Goal: Download file/media

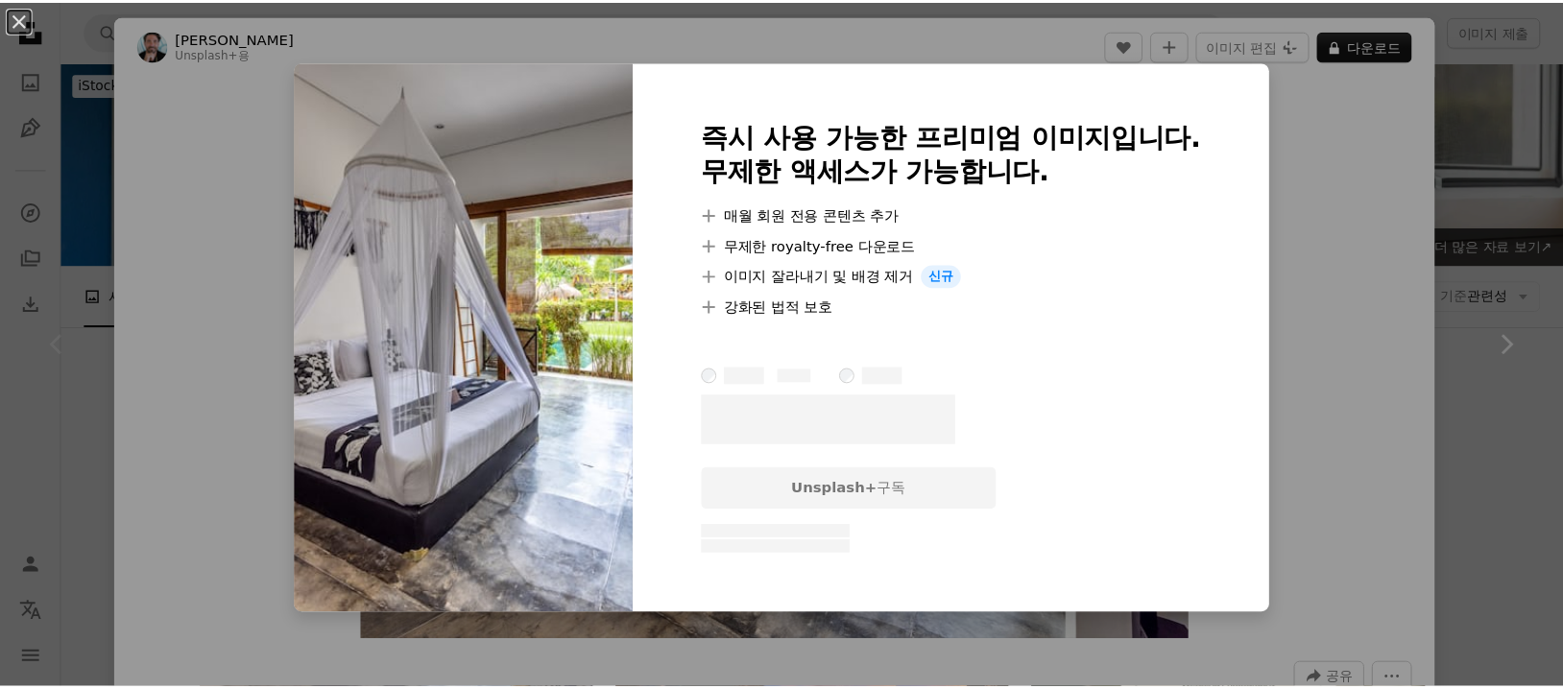
scroll to position [320, 0]
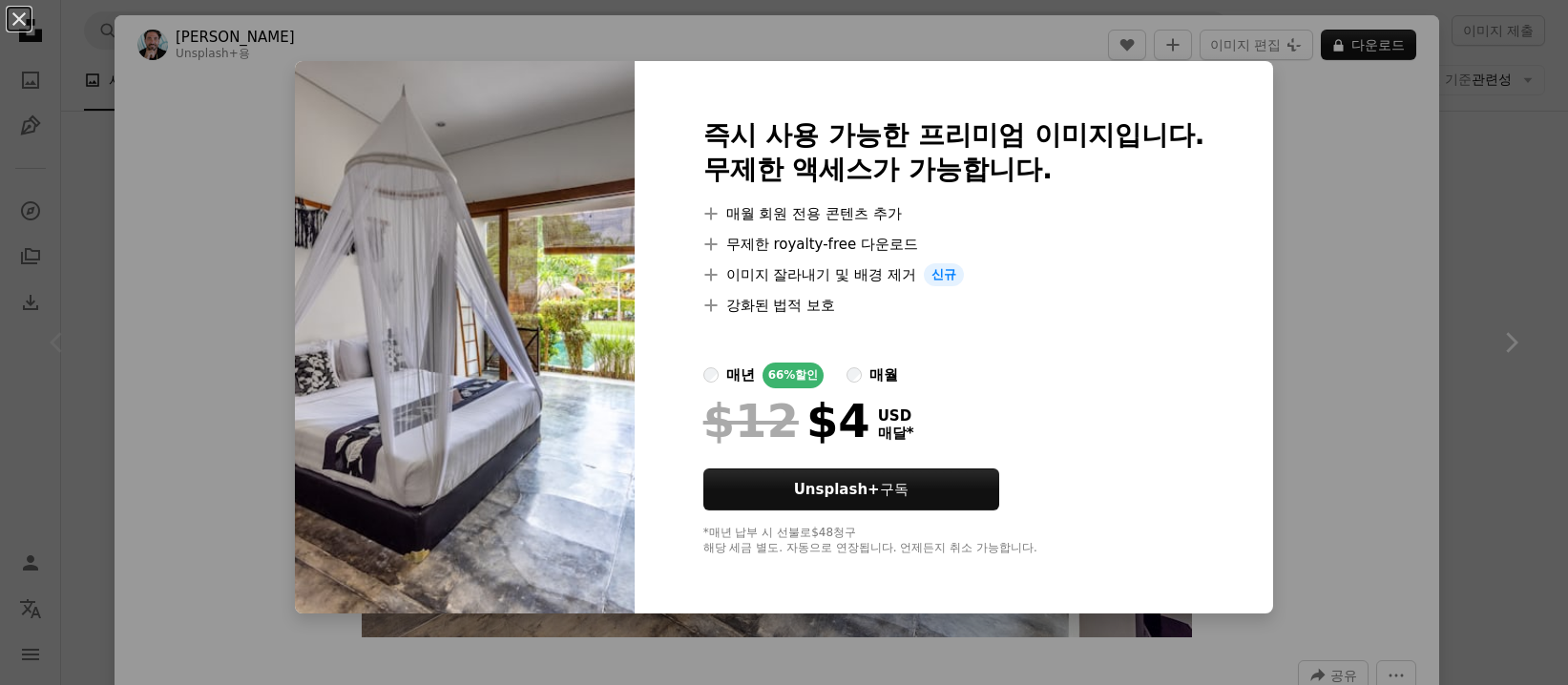
click at [1371, 148] on div "An X shape 즉시 사용 가능한 프리미엄 이미지입니다. 무제한 액세스가 가능합니다. A plus sign 매월 회원 전용 콘텐츠 추가 A…" at bounding box center [784, 342] width 1568 height 685
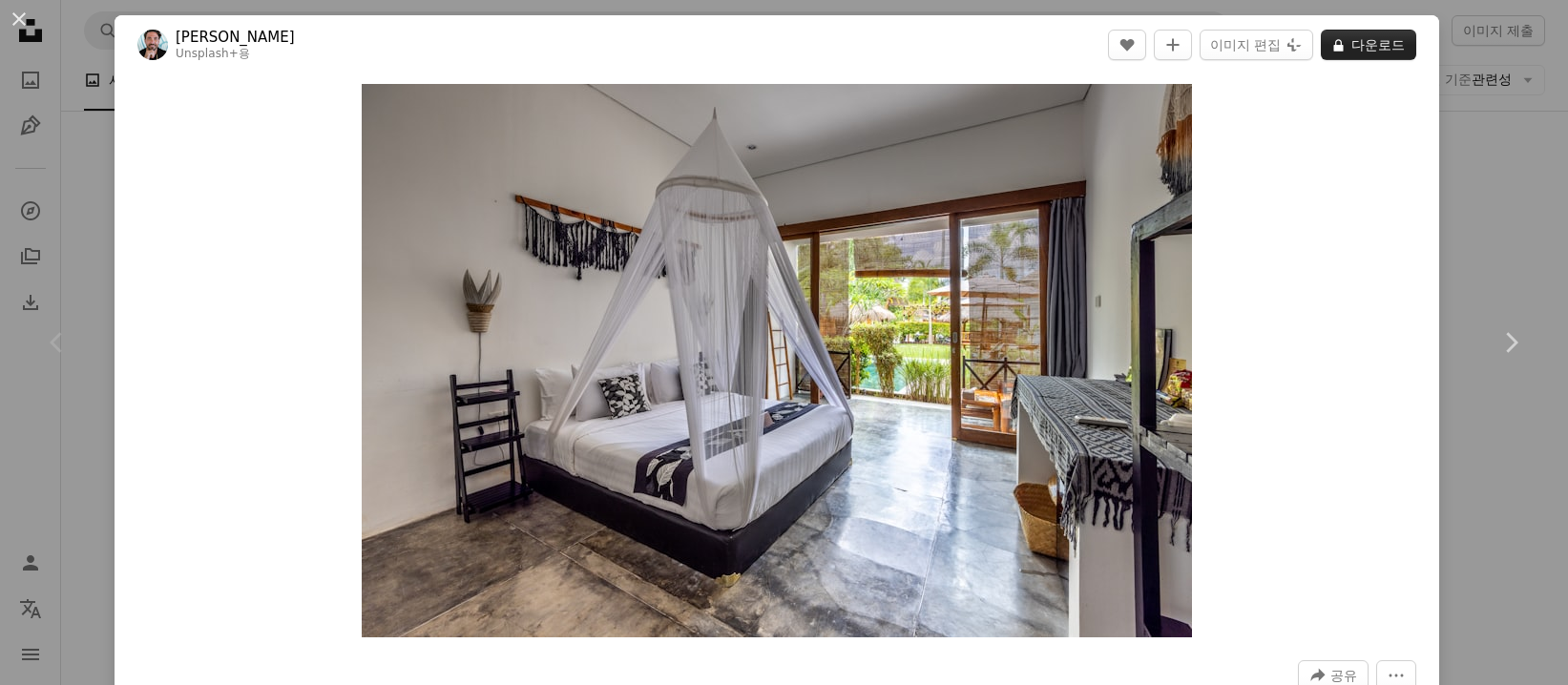
click at [1380, 52] on button "A lock 다운로드" at bounding box center [1369, 45] width 95 height 31
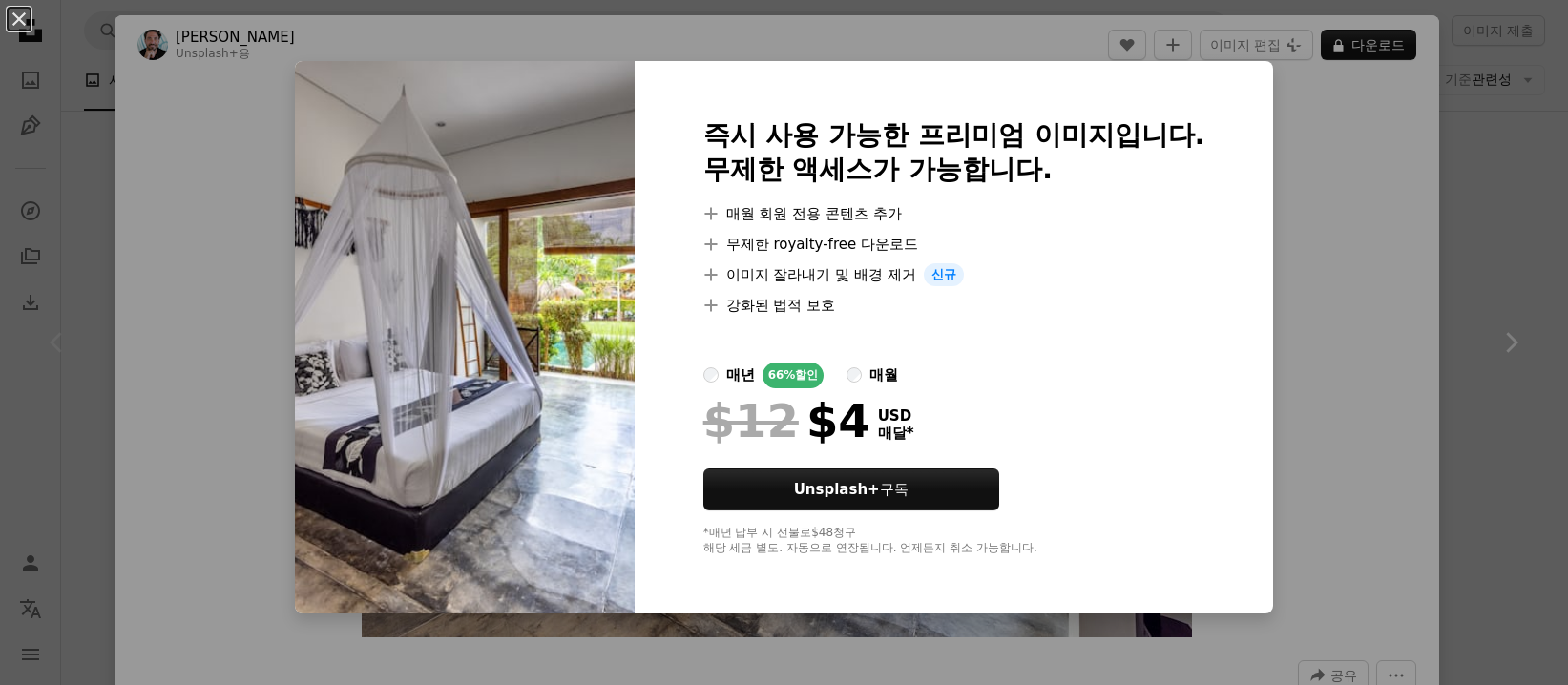
click at [1501, 237] on div "An X shape 즉시 사용 가능한 프리미엄 이미지입니다. 무제한 액세스가 가능합니다. A plus sign 매월 회원 전용 콘텐츠 추가 A…" at bounding box center [784, 342] width 1568 height 685
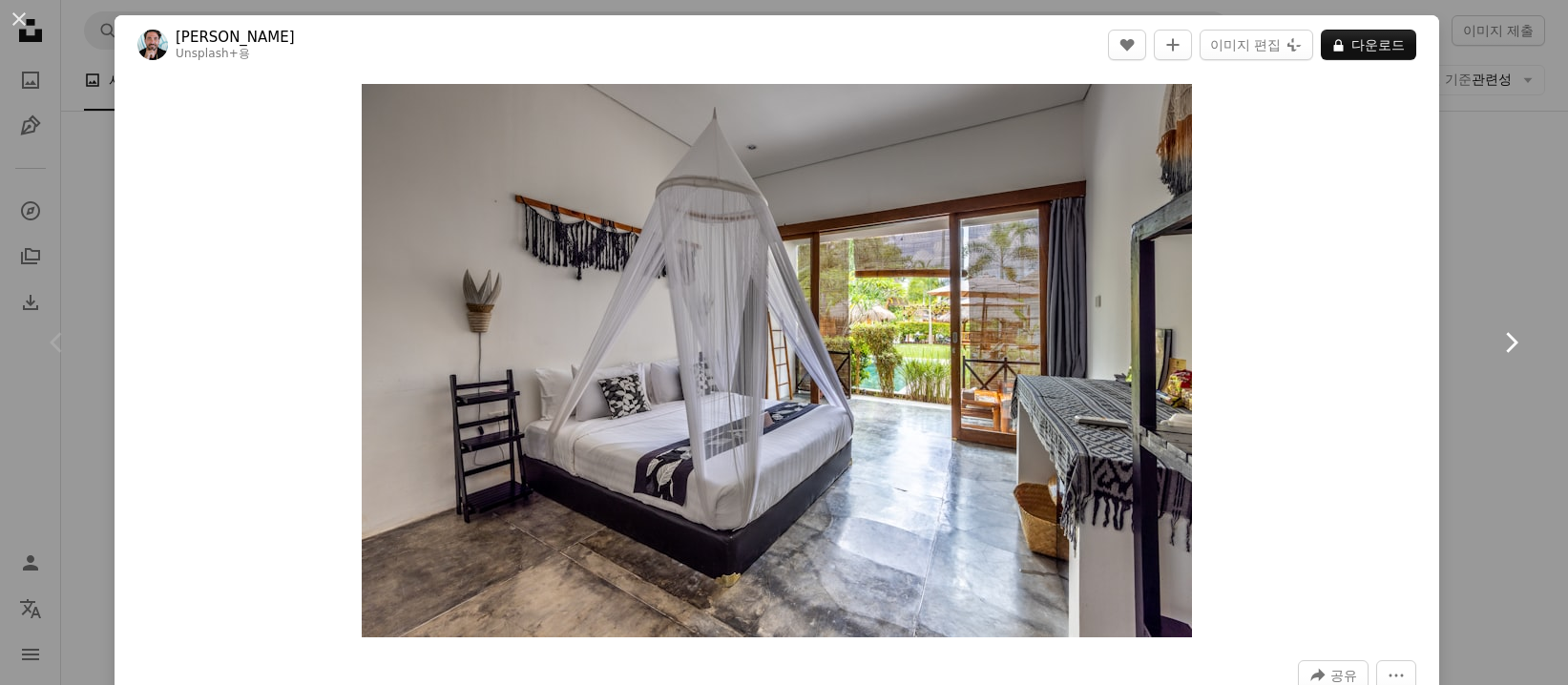
click at [1457, 259] on link "Chevron right" at bounding box center [1510, 343] width 114 height 183
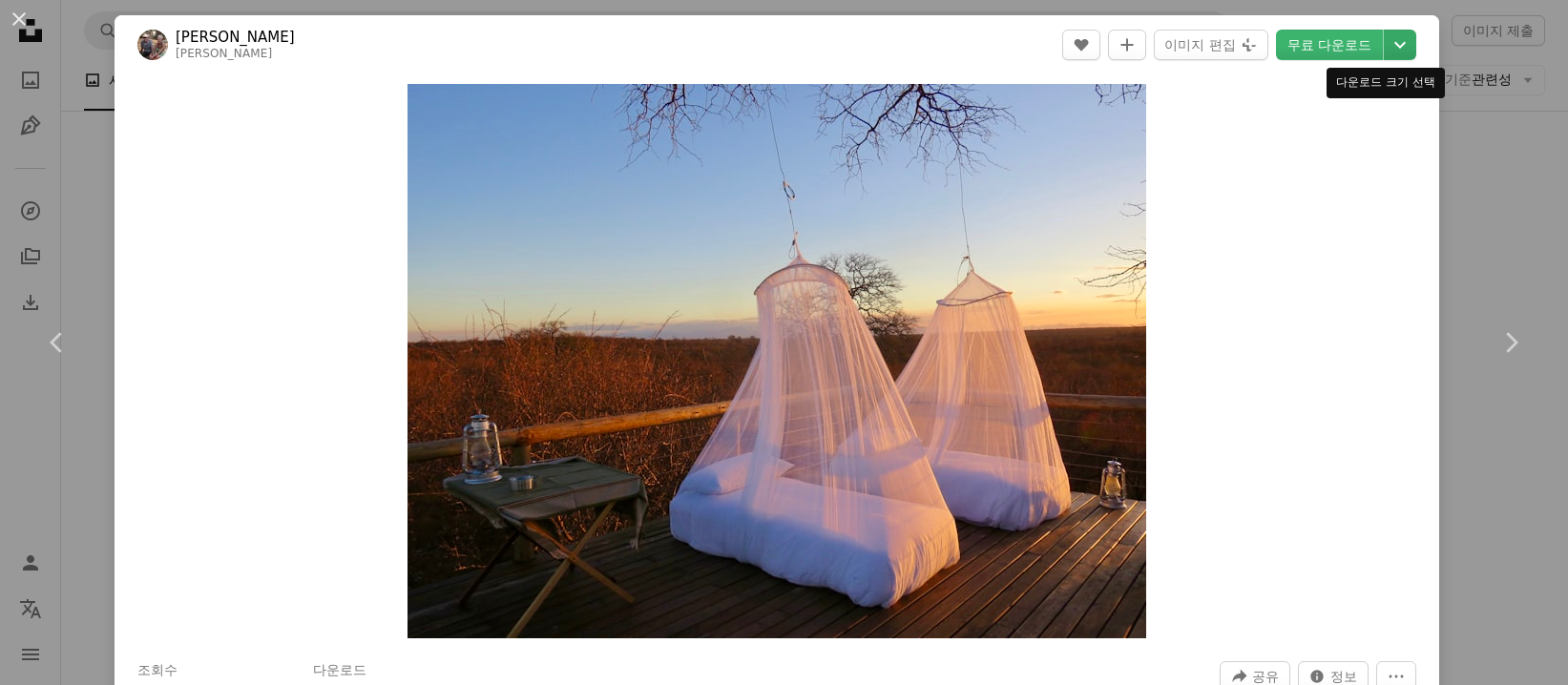
click at [1391, 45] on icon "Chevron down" at bounding box center [1400, 45] width 31 height 23
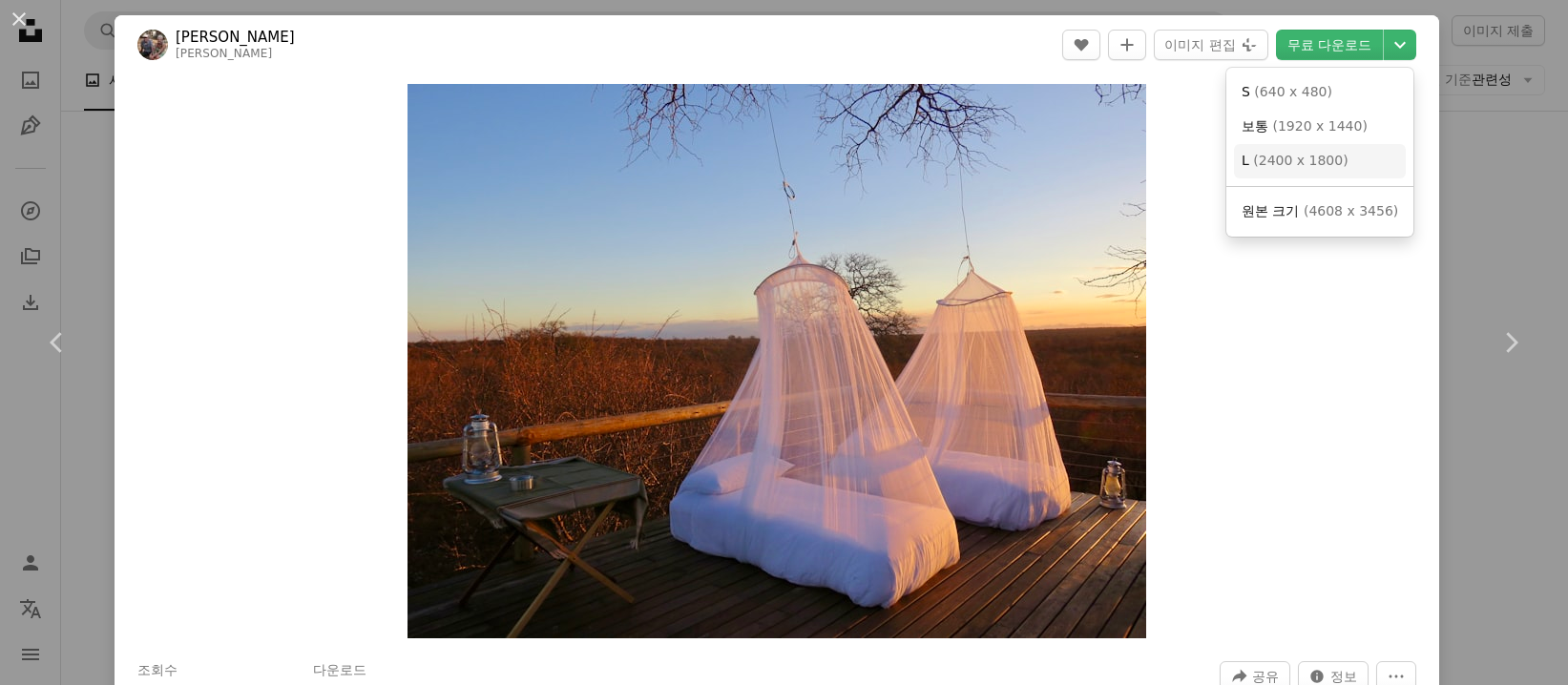
click at [1341, 160] on link "L ( 2400 x 1800 )" at bounding box center [1319, 161] width 172 height 35
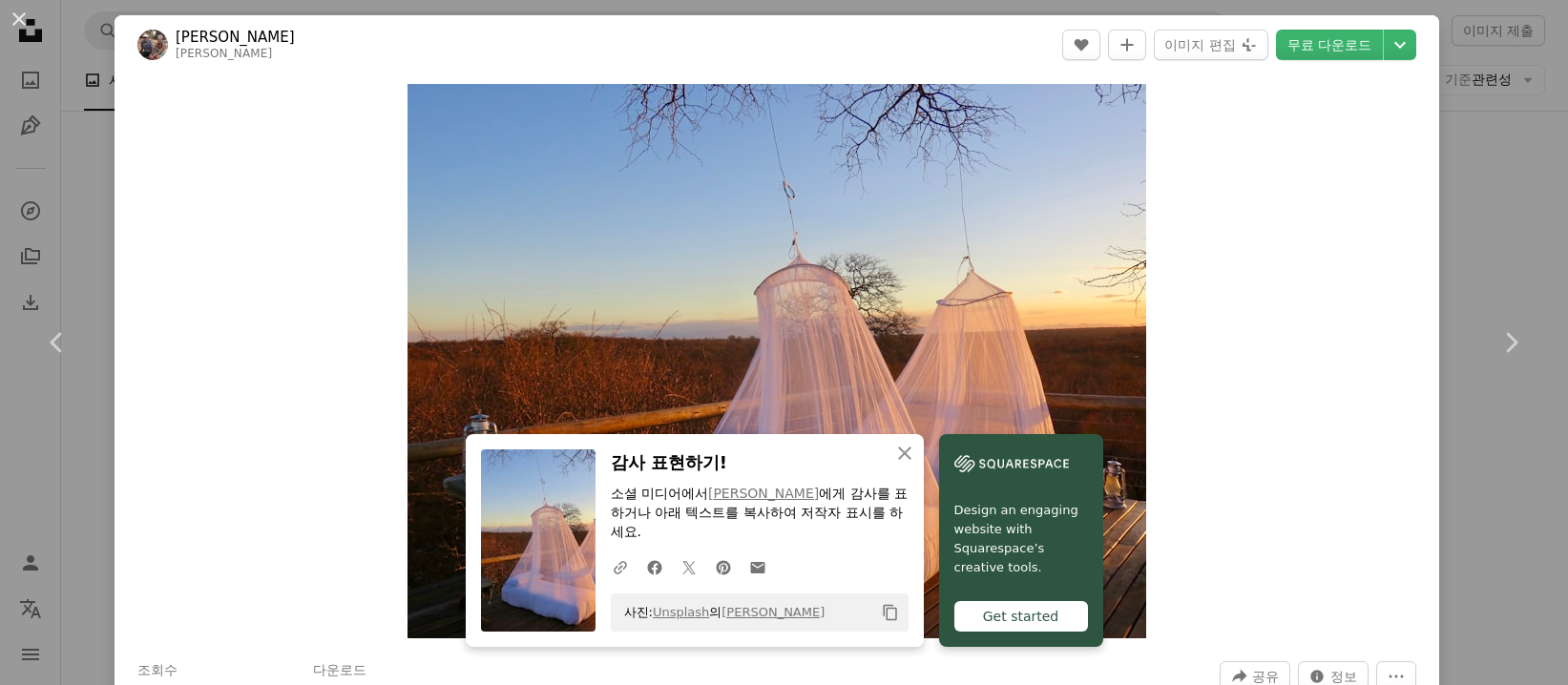
click at [1477, 191] on div "An X shape Chevron left Chevron right An X shape 닫기 감사 표현하기! 소셜 미디어에서 [PERSON_N…" at bounding box center [784, 342] width 1568 height 685
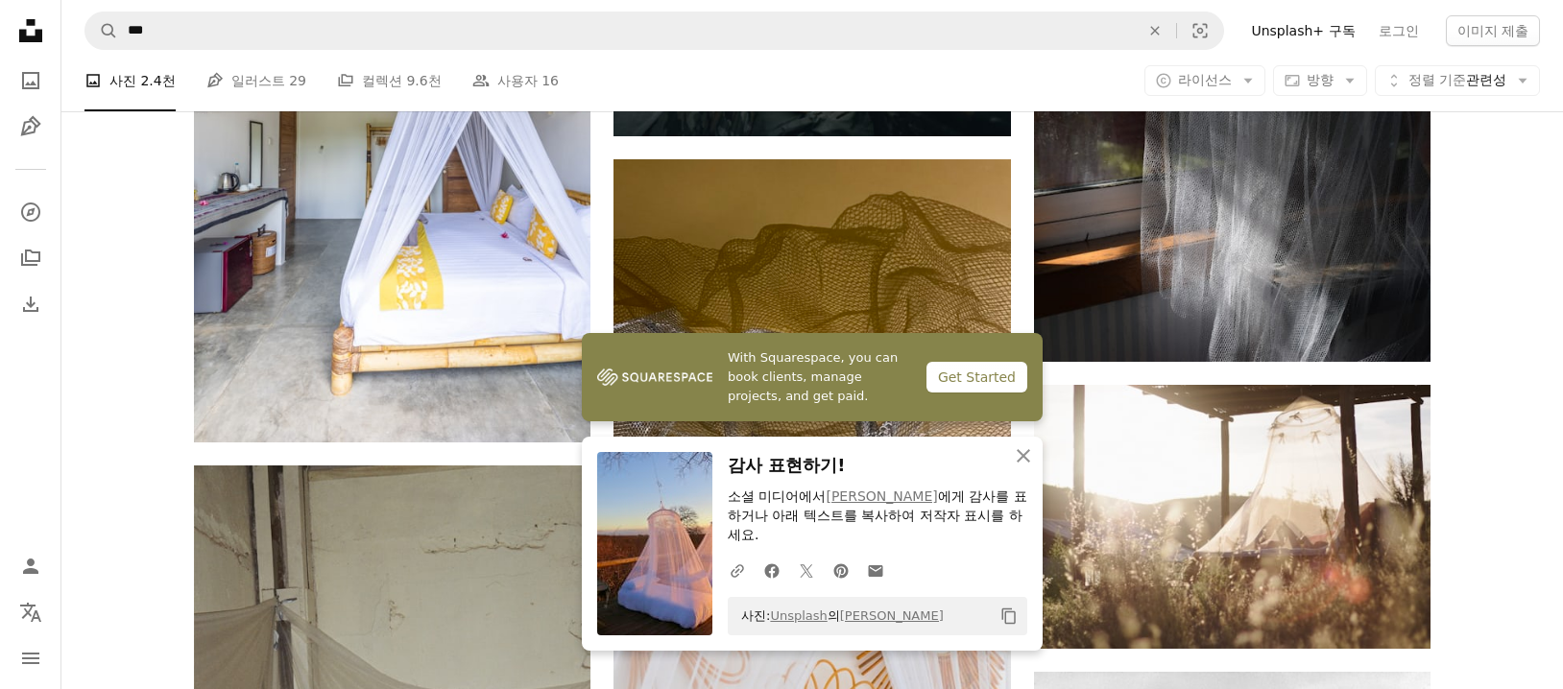
scroll to position [960, 0]
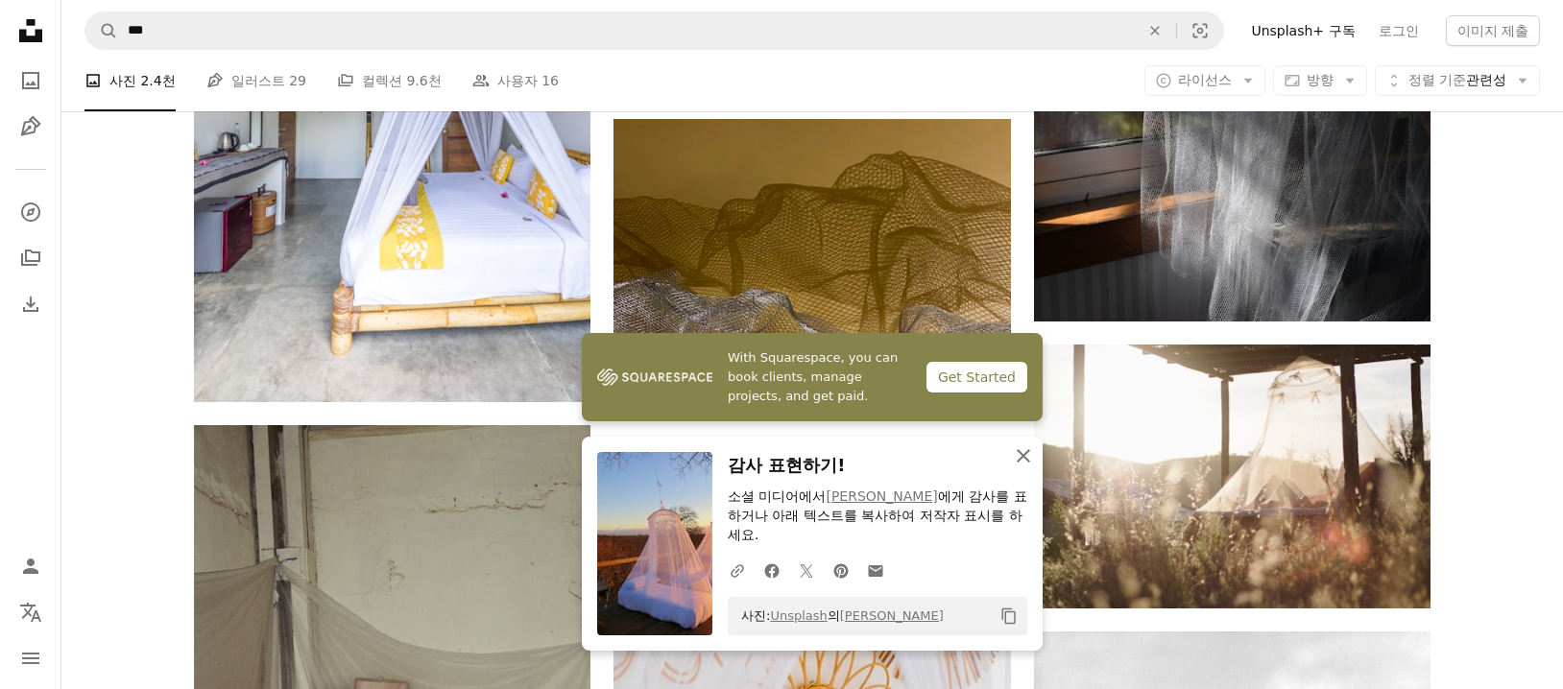
click at [1031, 452] on icon "An X shape" at bounding box center [1023, 456] width 23 height 23
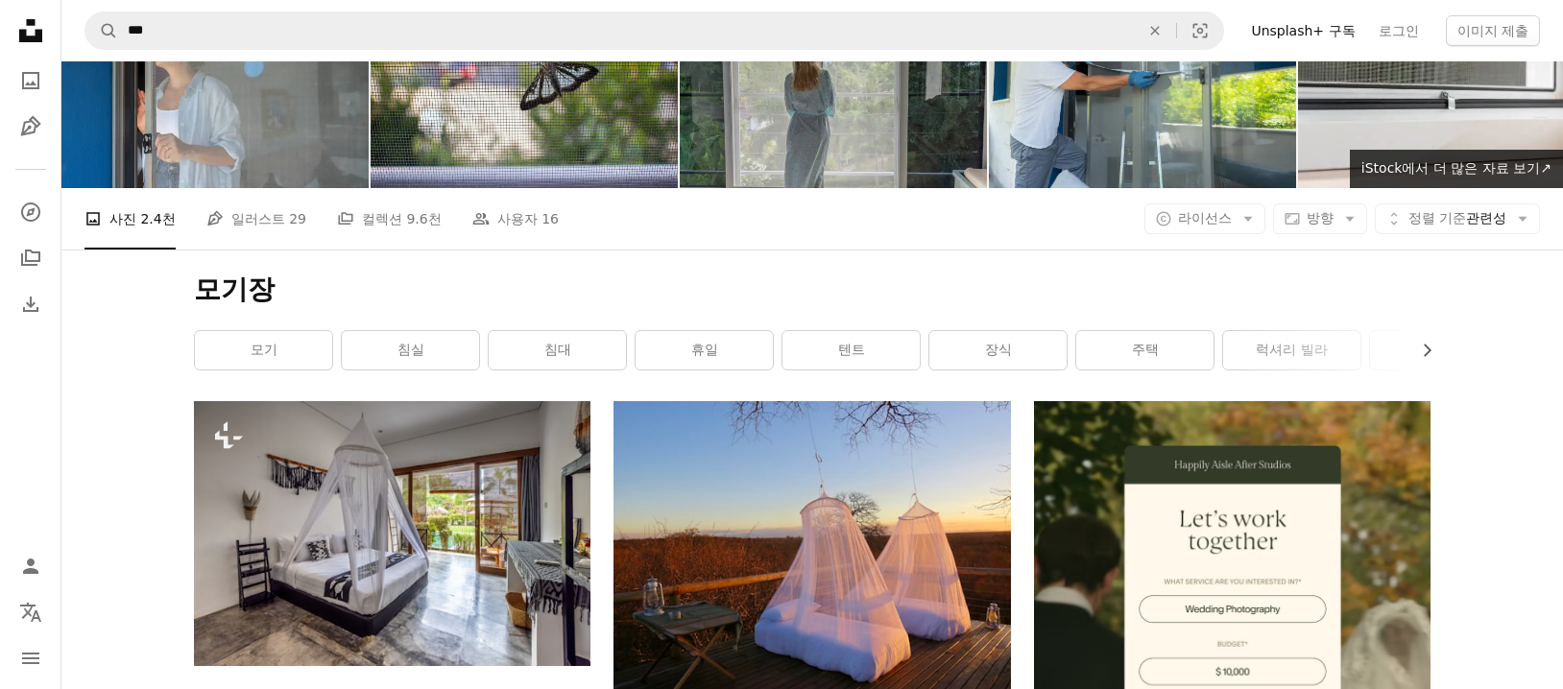
scroll to position [0, 0]
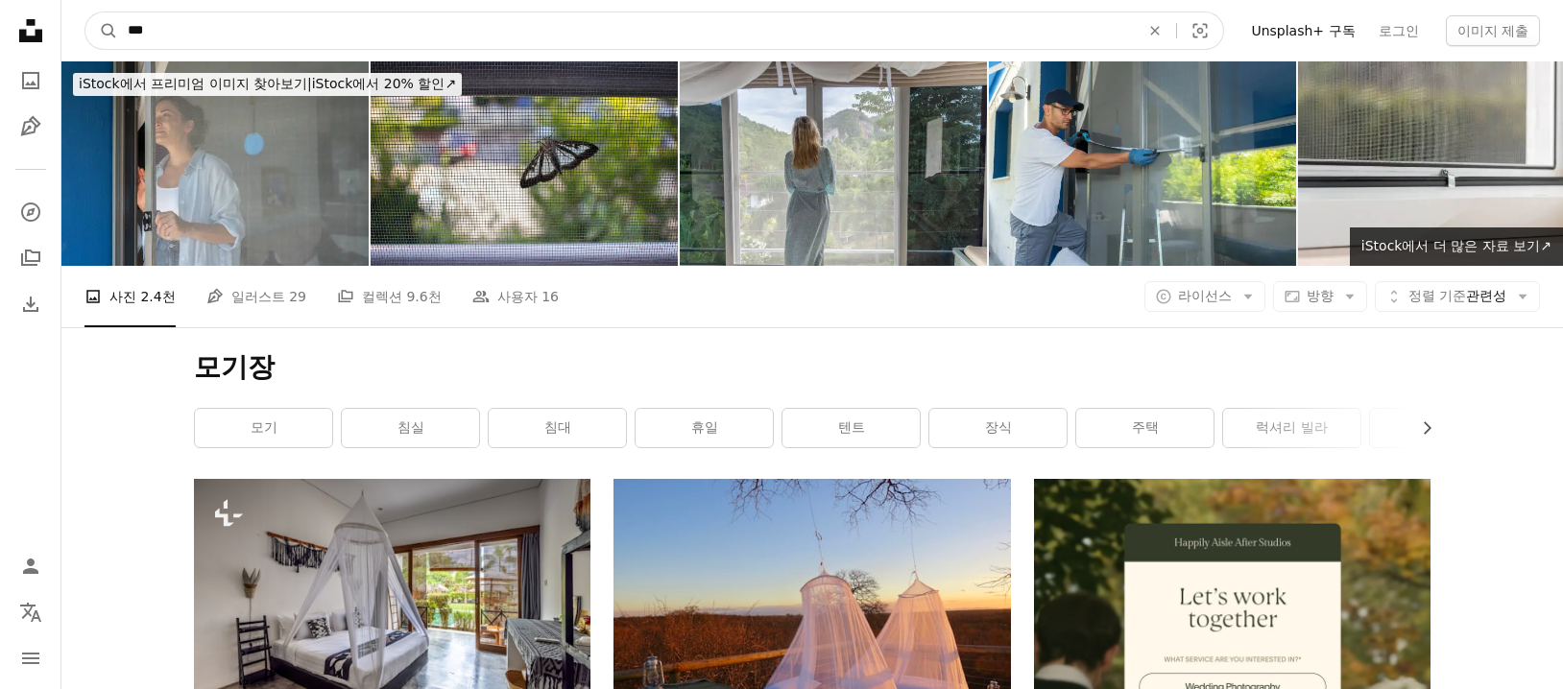
drag, startPoint x: 210, startPoint y: 44, endPoint x: -78, endPoint y: 54, distance: 288.2
type input "**"
click button "A magnifying glass" at bounding box center [101, 30] width 33 height 36
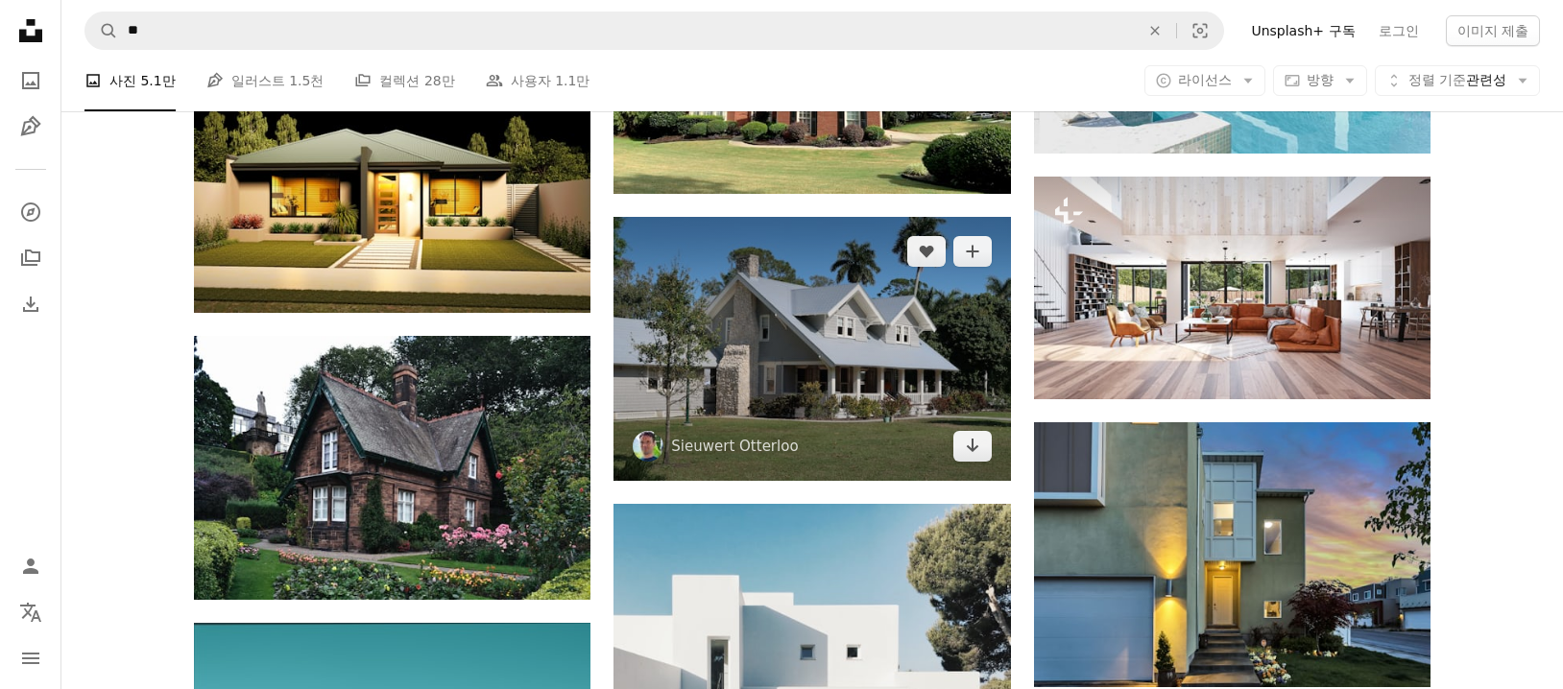
scroll to position [1920, 0]
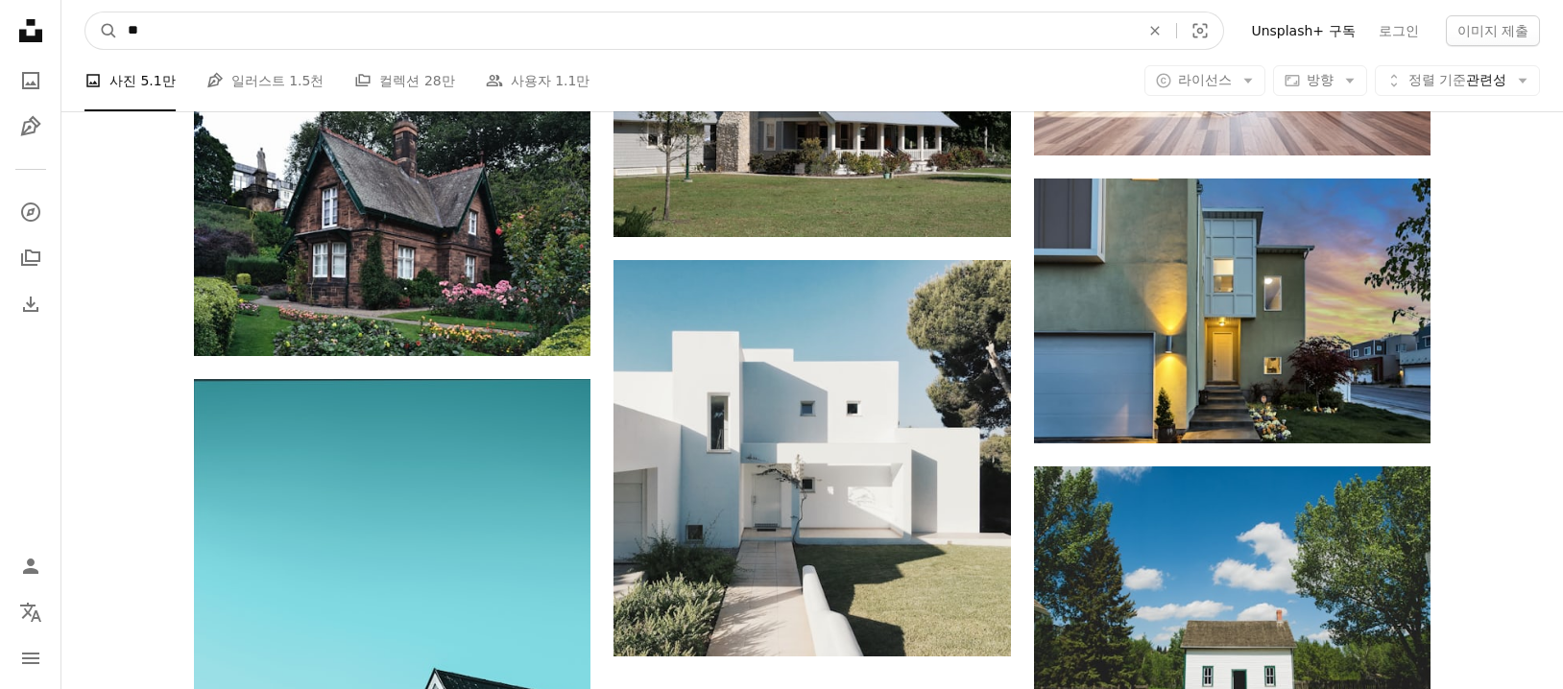
drag, startPoint x: 176, startPoint y: 21, endPoint x: -42, endPoint y: 56, distance: 220.7
click at [0, 56] on html "Unsplash logo Unsplash 홈 A photo Pen Tool A compass A stack of folders Download…" at bounding box center [781, 155] width 1563 height 4151
type input "**"
click button "A magnifying glass" at bounding box center [101, 30] width 33 height 36
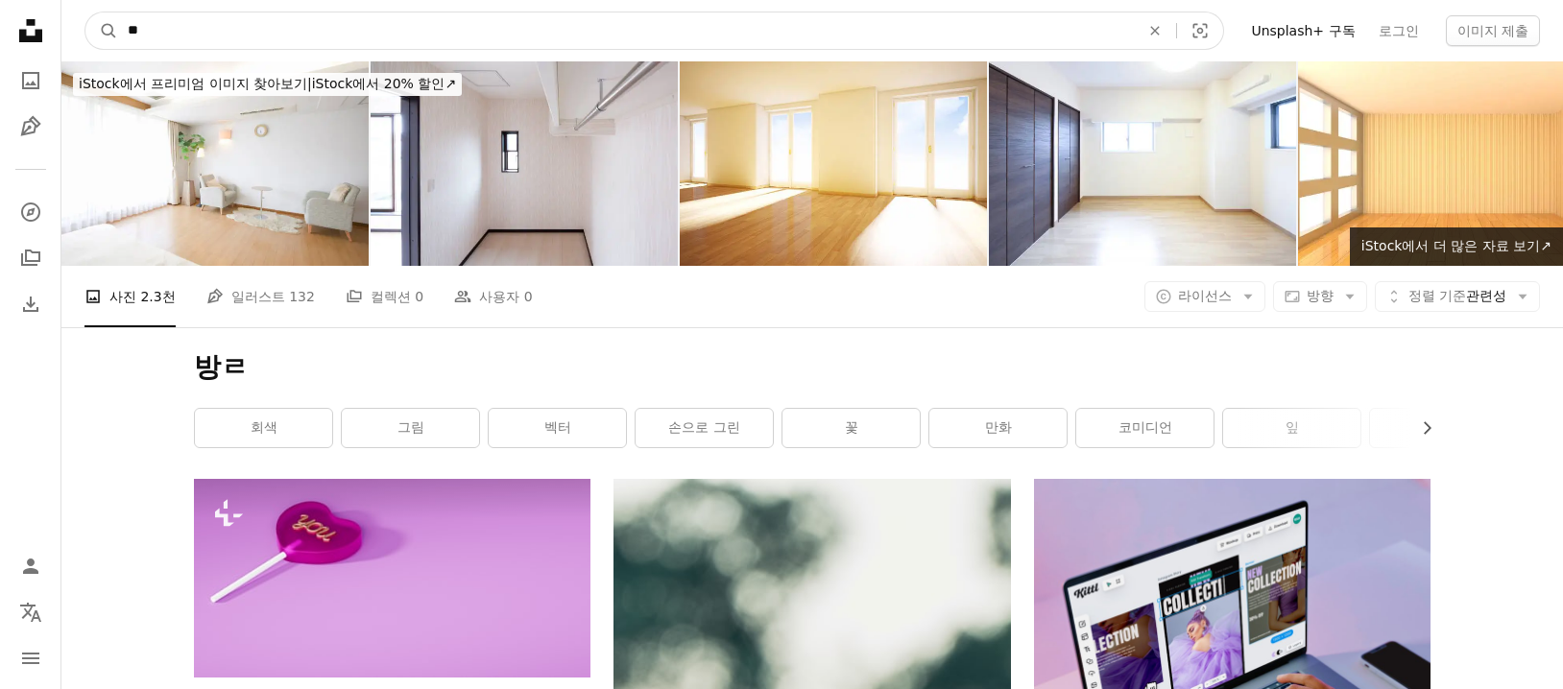
click at [204, 44] on input "**" at bounding box center [626, 30] width 1016 height 36
type input "*"
click button "A magnifying glass" at bounding box center [101, 30] width 33 height 36
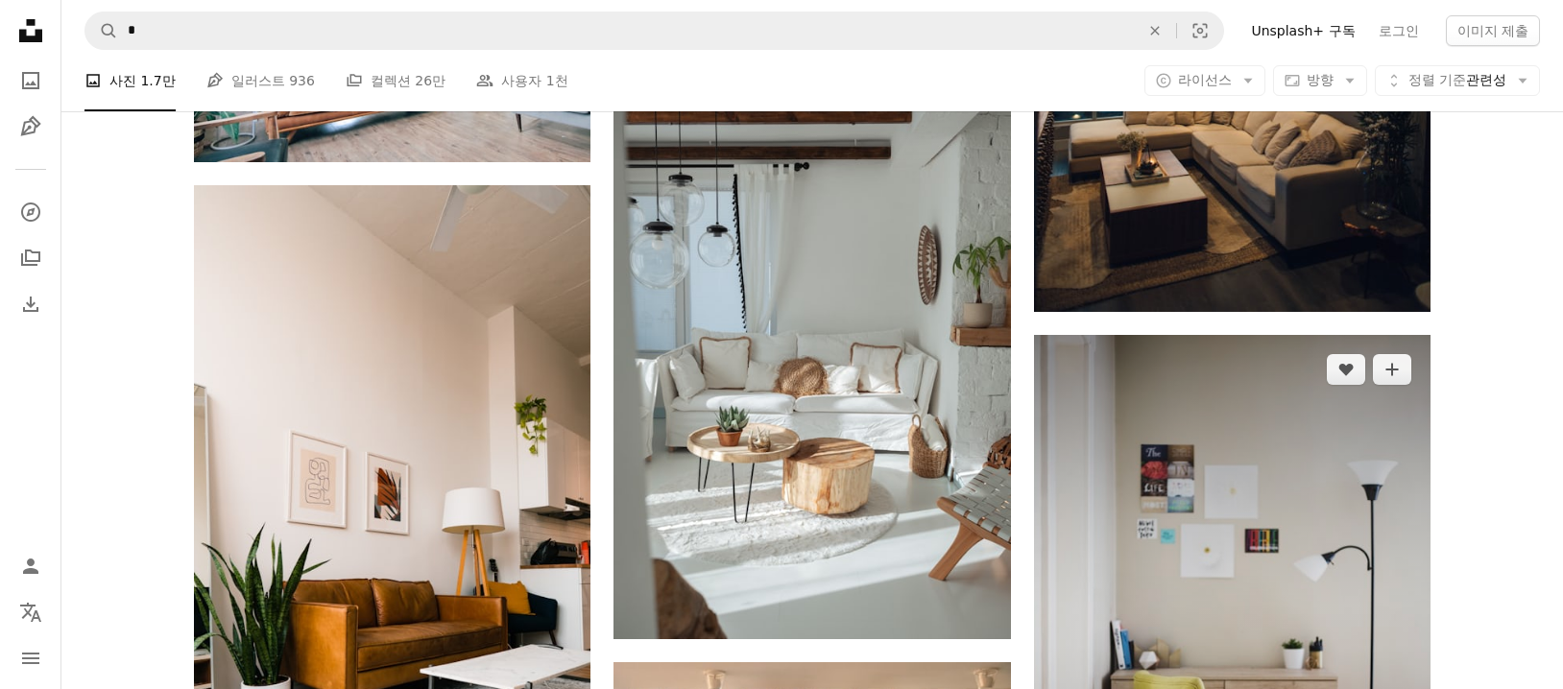
scroll to position [1920, 0]
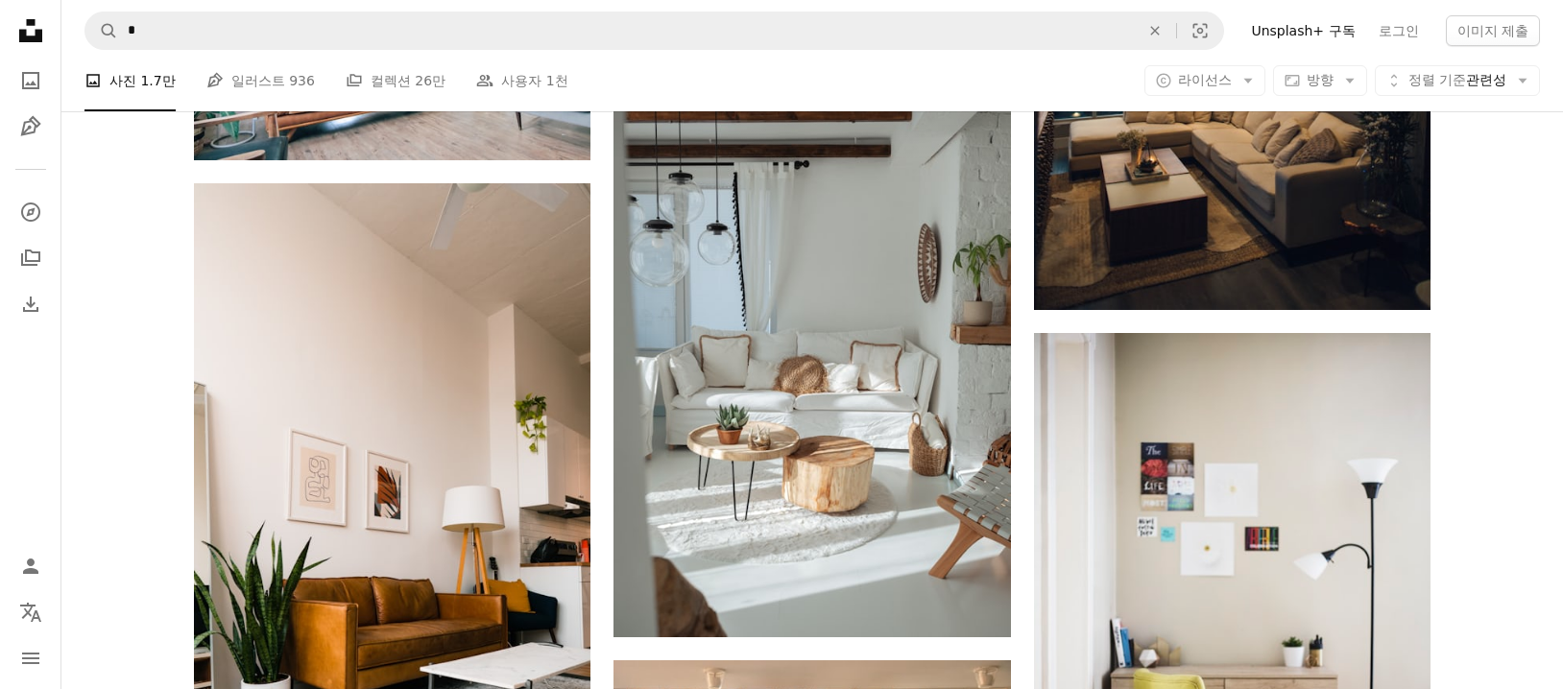
click at [83, 251] on div "Plus sign for Unsplash+ A heart A plus sign Yevhenii Deshko Unsplash+ 용 A lock …" at bounding box center [812, 197] width 1502 height 3276
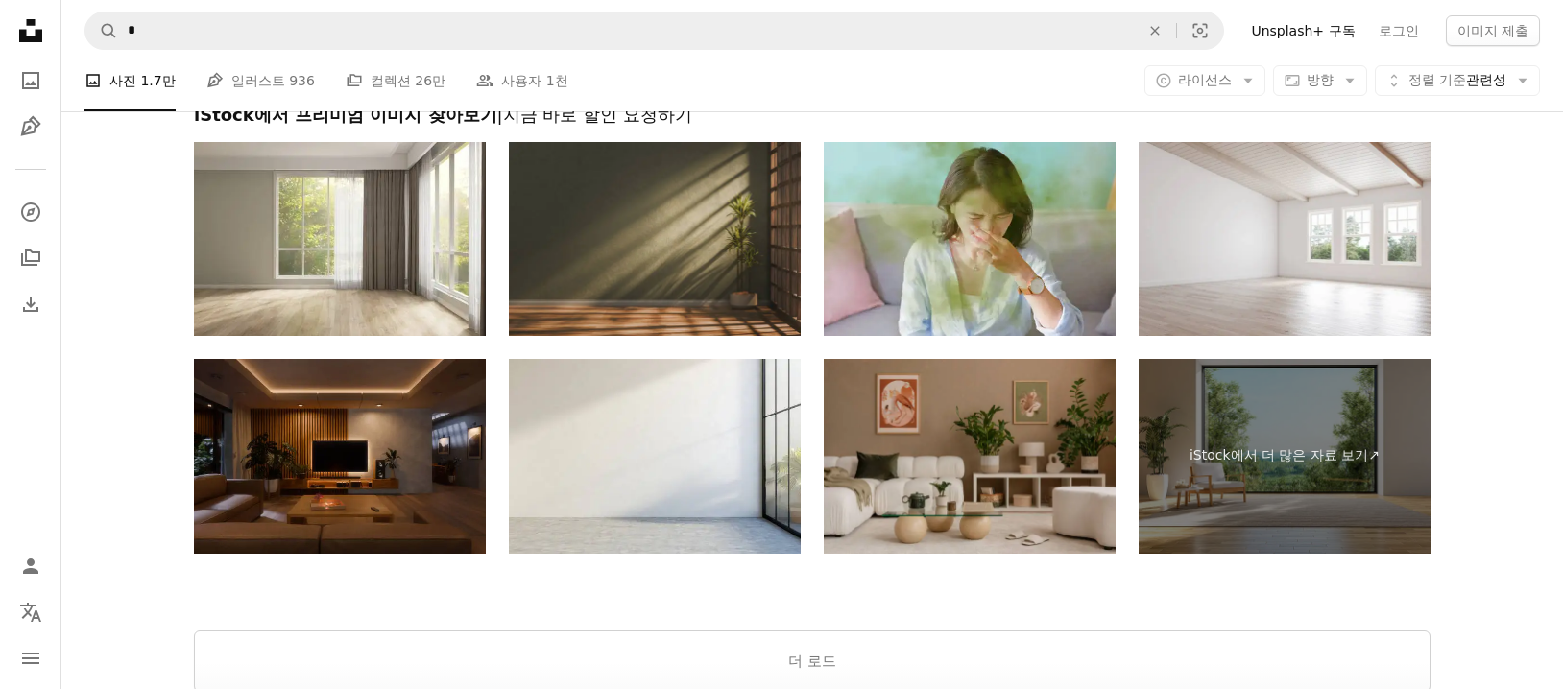
scroll to position [3976, 0]
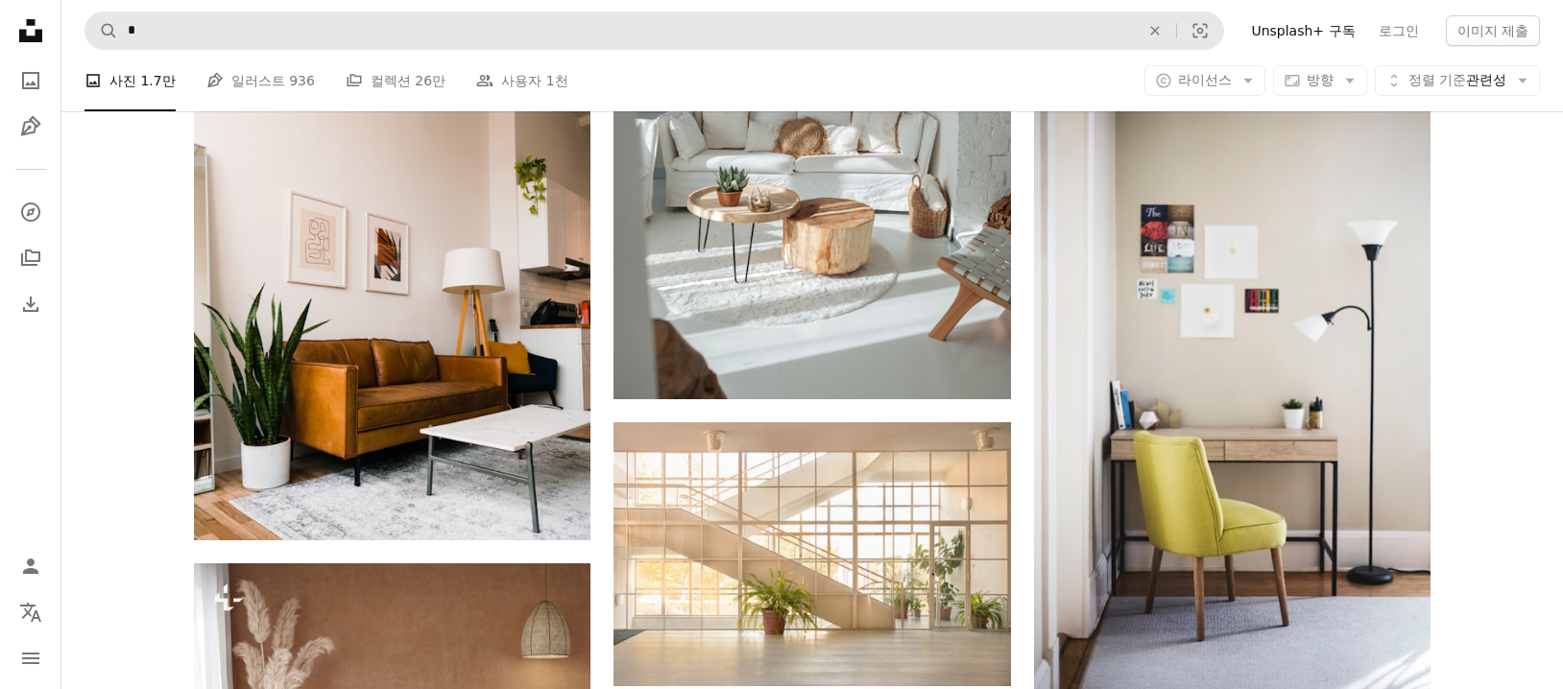
scroll to position [1895, 0]
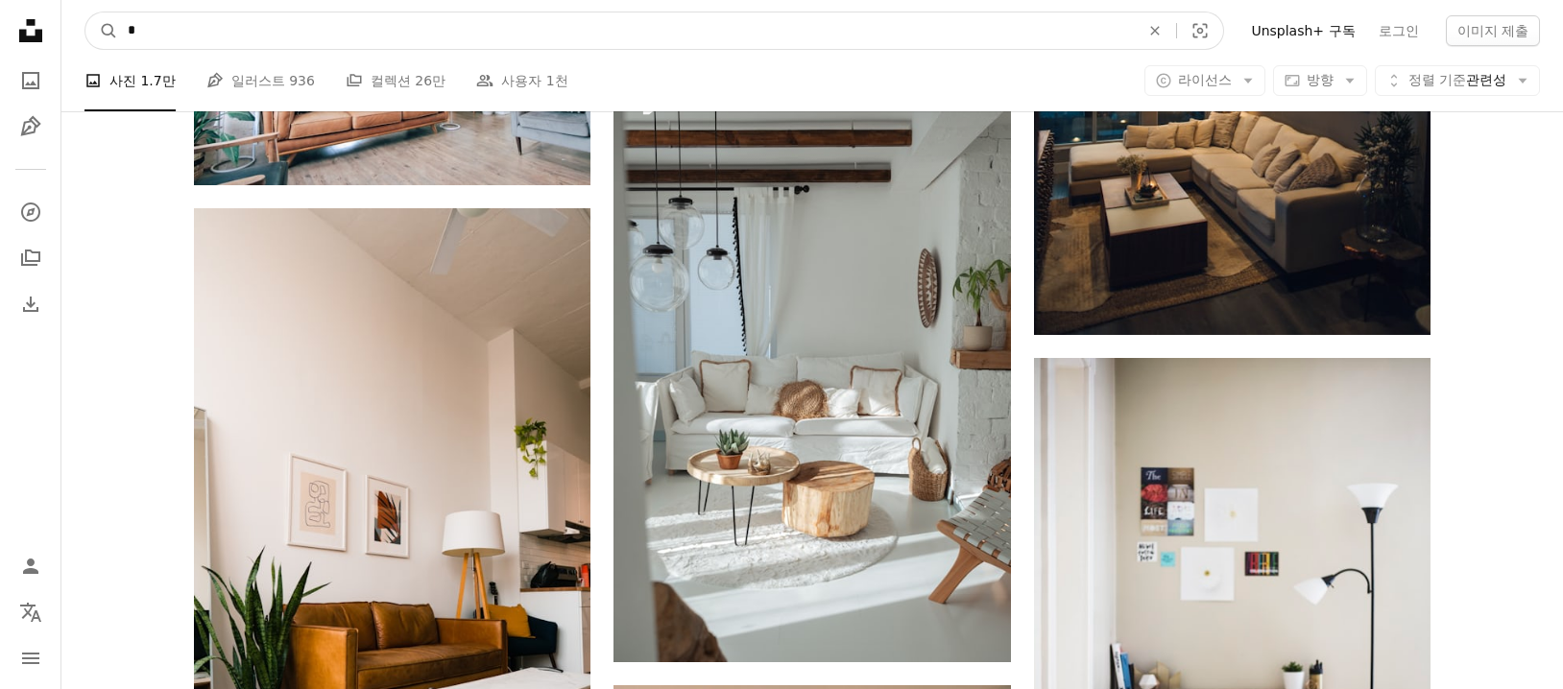
drag, startPoint x: 227, startPoint y: 36, endPoint x: -78, endPoint y: 44, distance: 304.4
click at [0, 44] on html "Unsplash logo Unsplash 홈 A photo Pen Tool A compass A stack of folders Download…" at bounding box center [781, 438] width 1563 height 4666
type input "*"
click button "A magnifying glass" at bounding box center [101, 30] width 33 height 36
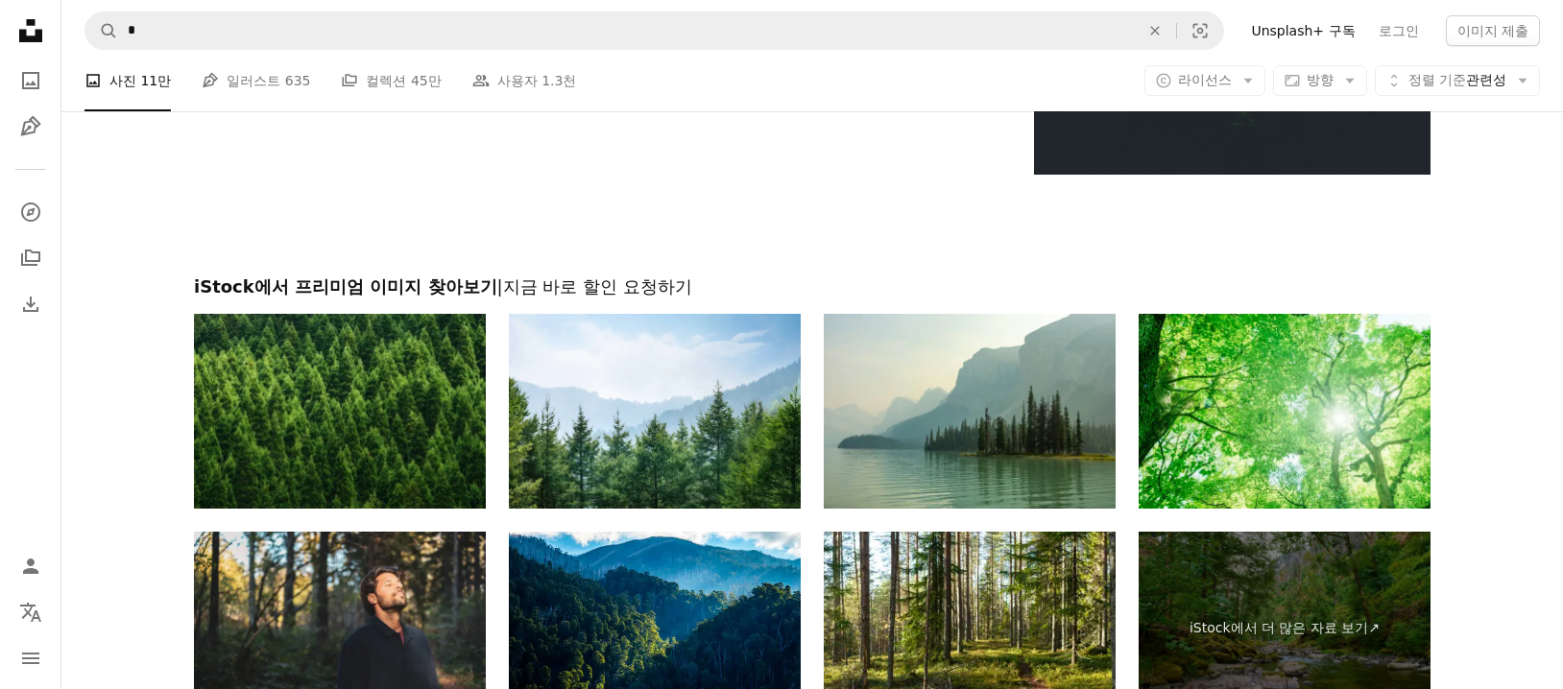
scroll to position [4001, 0]
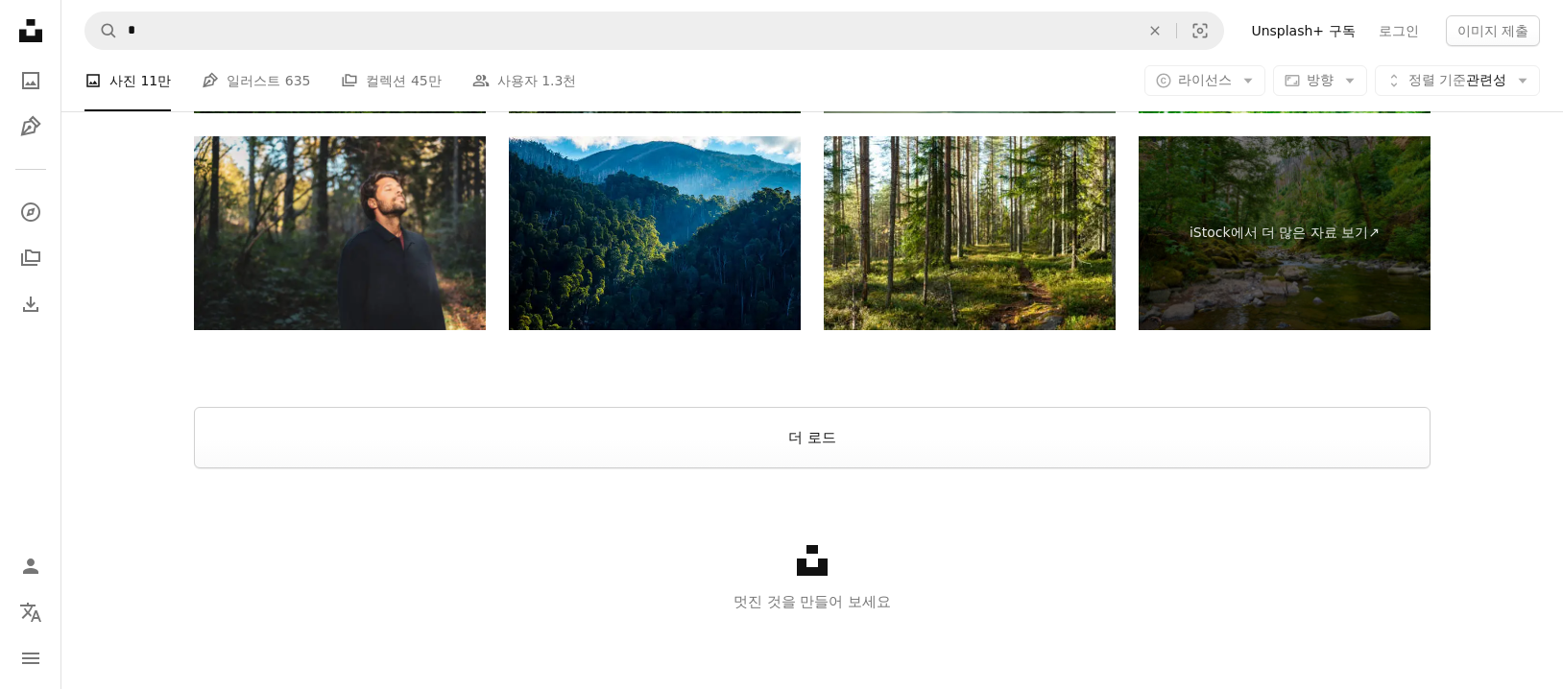
click at [1304, 419] on button "더 로드" at bounding box center [812, 437] width 1237 height 61
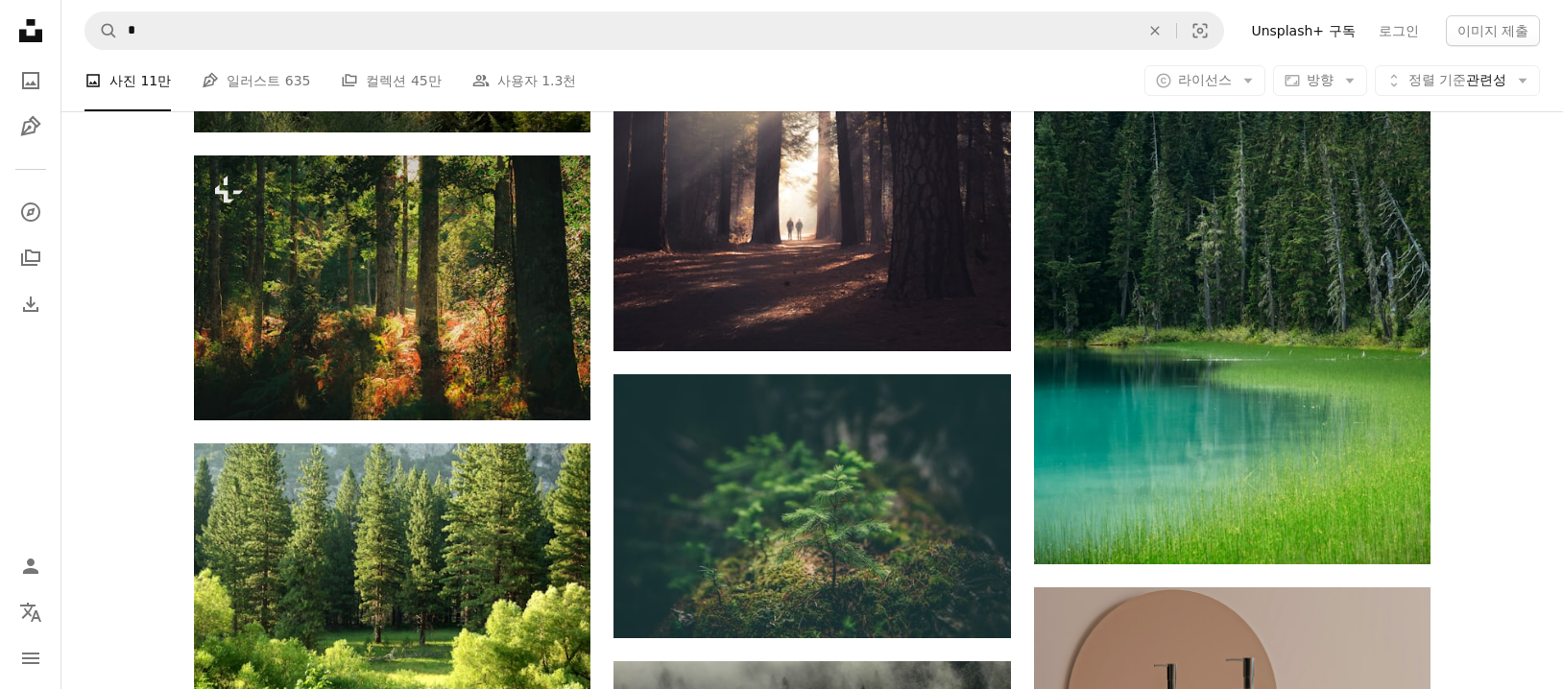
scroll to position [8161, 0]
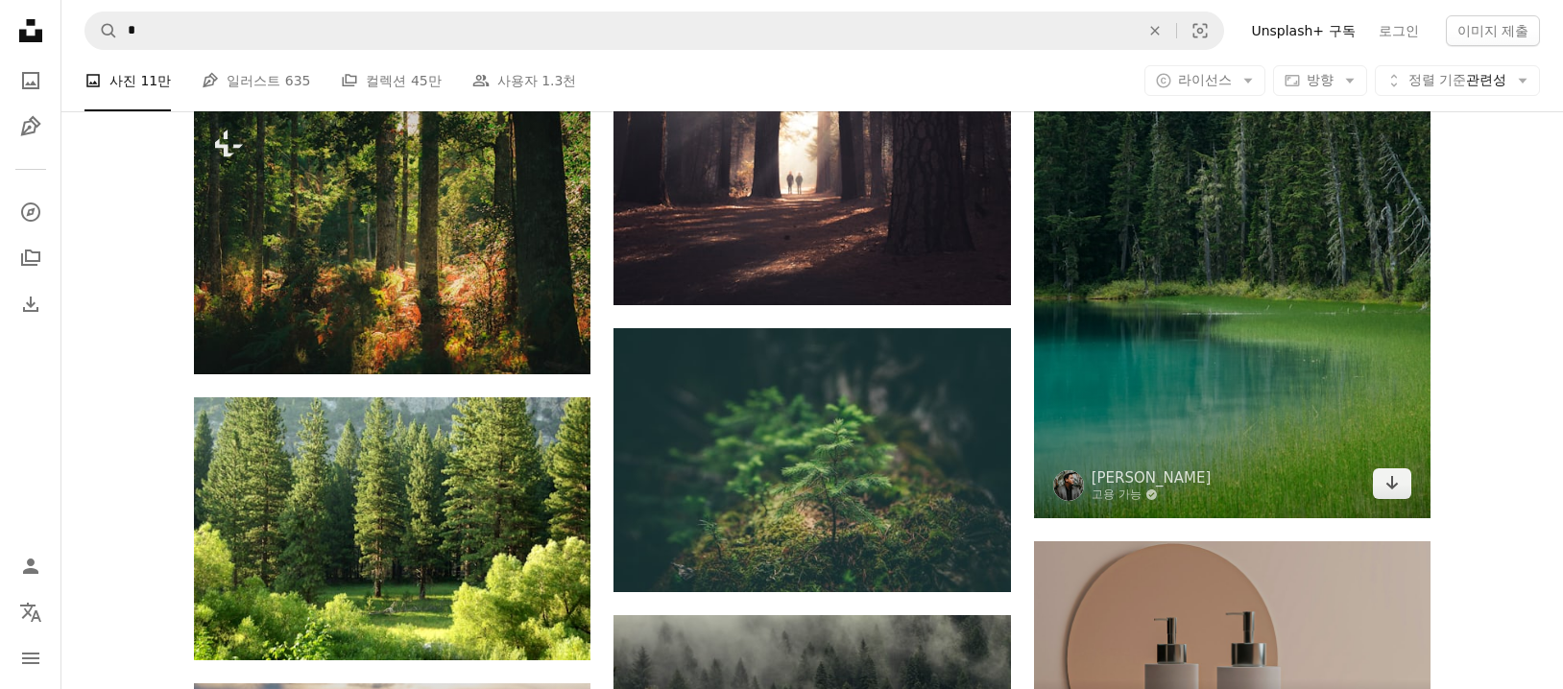
click at [1324, 378] on img at bounding box center [1232, 220] width 397 height 595
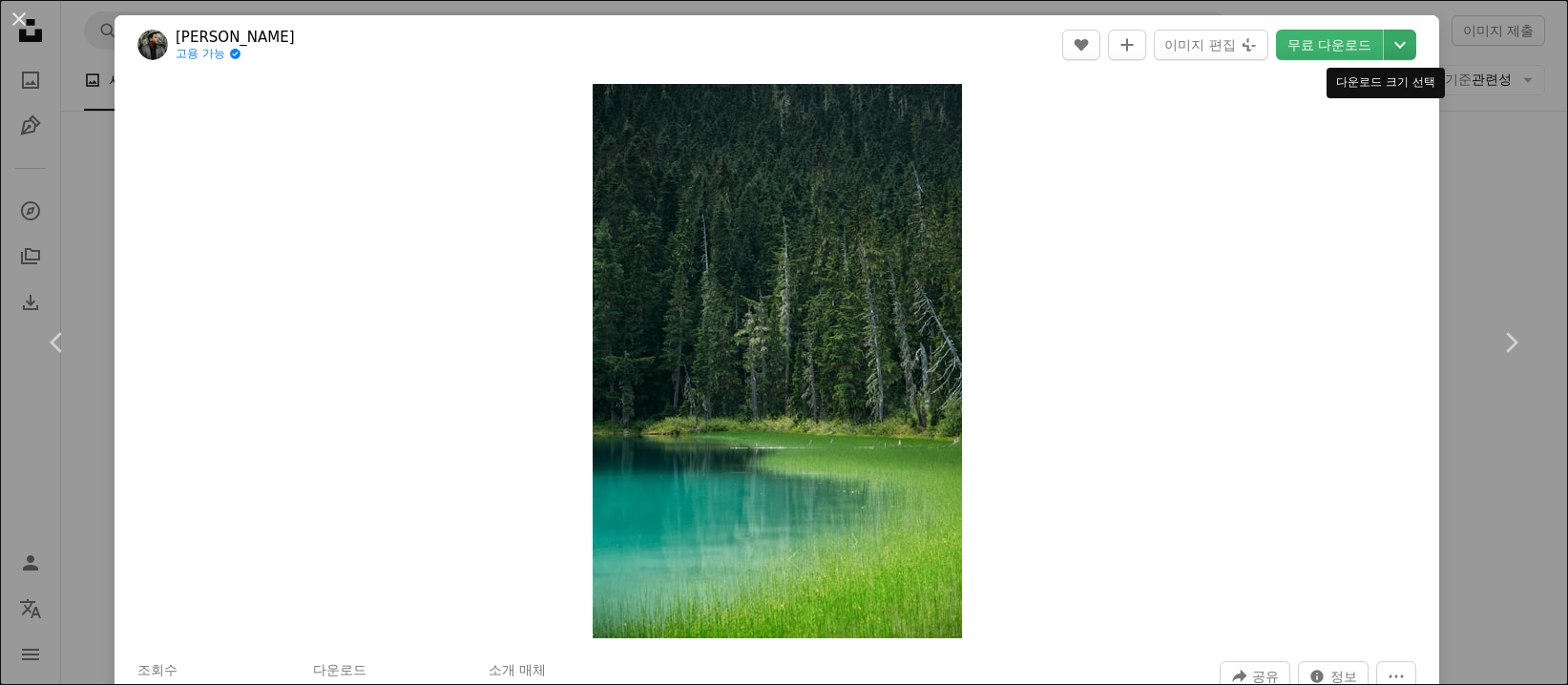
click at [1385, 52] on icon "Chevron down" at bounding box center [1400, 45] width 31 height 23
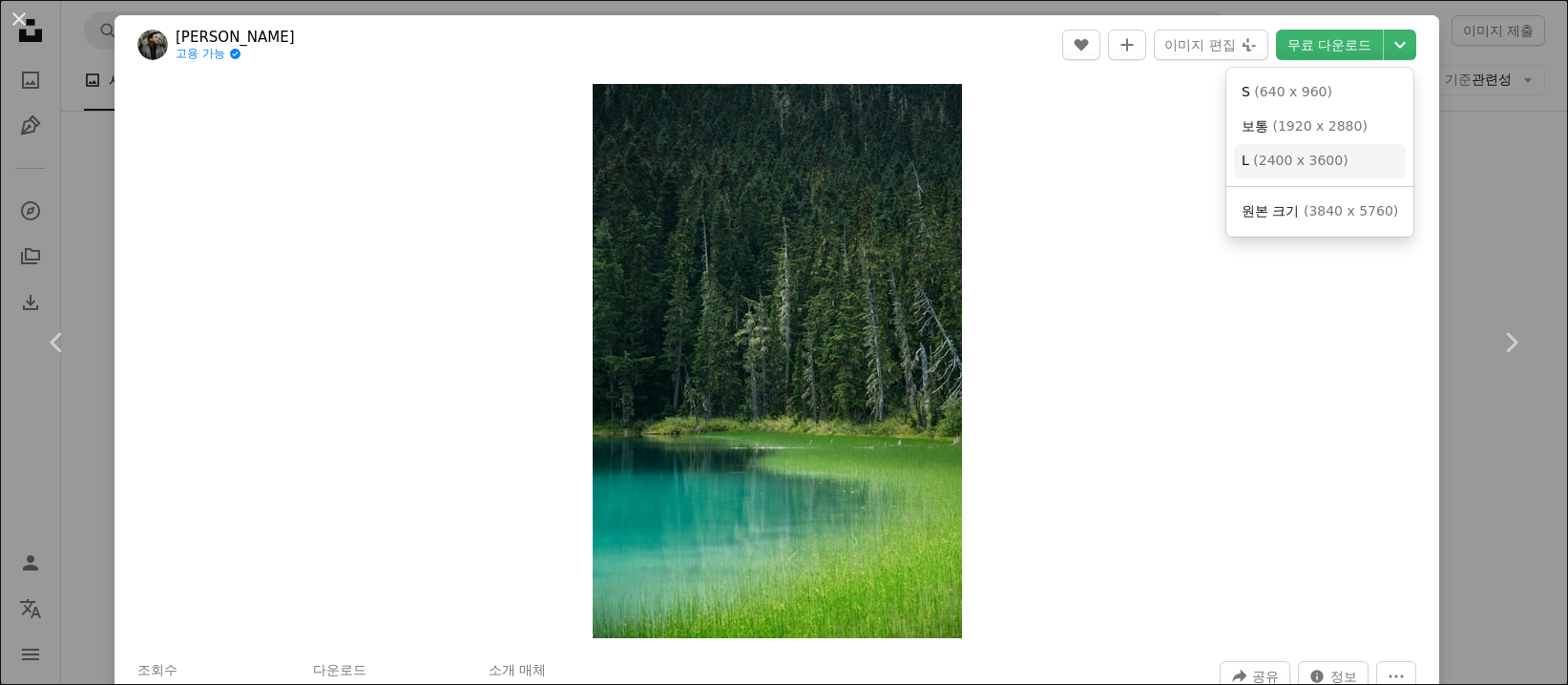
click at [1344, 160] on link "L ( 2400 x 3600 )" at bounding box center [1319, 161] width 172 height 35
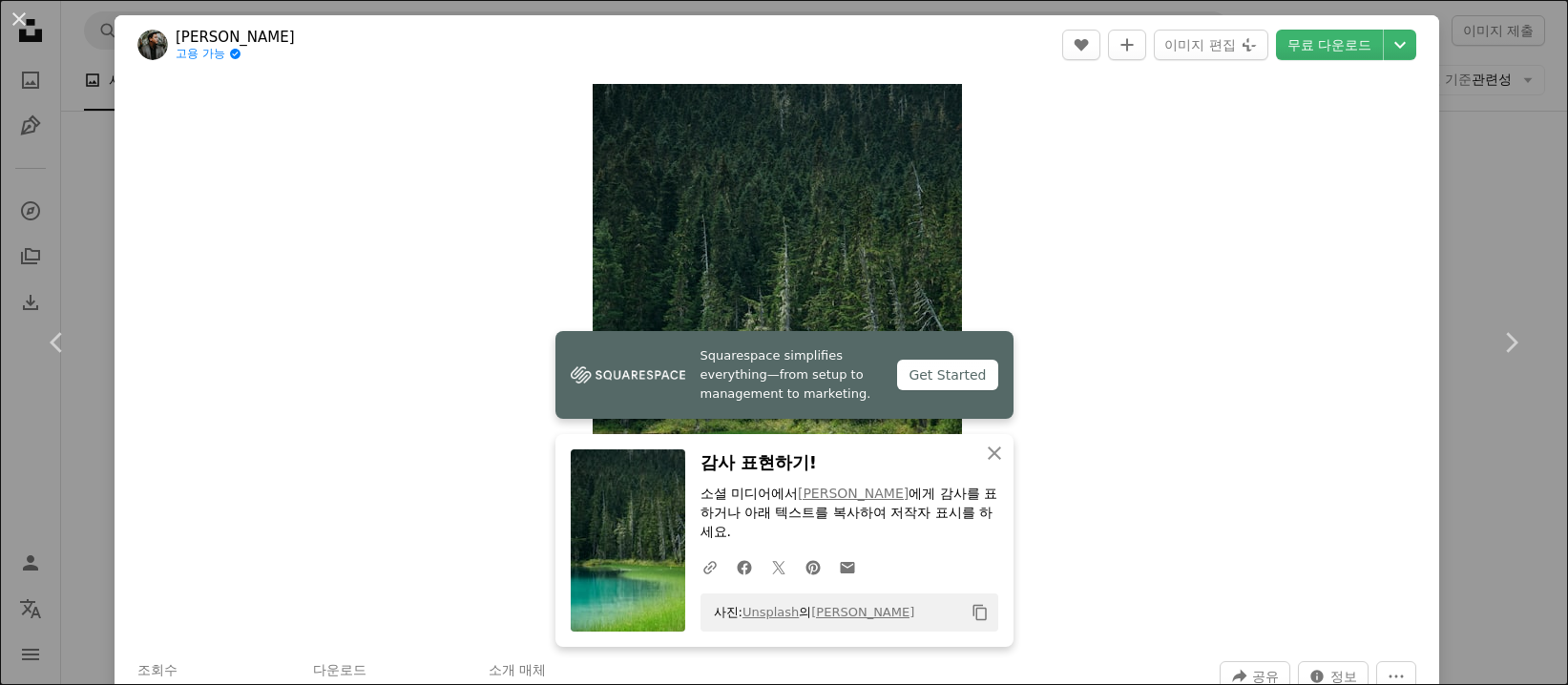
click at [219, 205] on div "Zoom in" at bounding box center [777, 361] width 1325 height 574
drag, startPoint x: 1460, startPoint y: 97, endPoint x: 1438, endPoint y: 107, distance: 24.2
click at [1458, 99] on div "An X shape Chevron left Chevron right Squarespace simplifies everything—from se…" at bounding box center [784, 342] width 1568 height 685
